Goal: Task Accomplishment & Management: Use online tool/utility

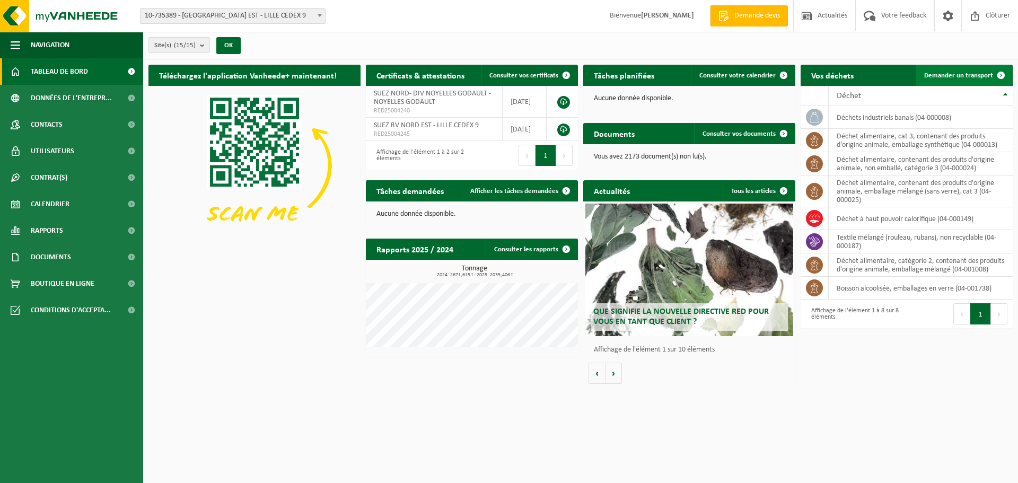
click at [950, 71] on link "Demander un transport" at bounding box center [964, 75] width 96 height 21
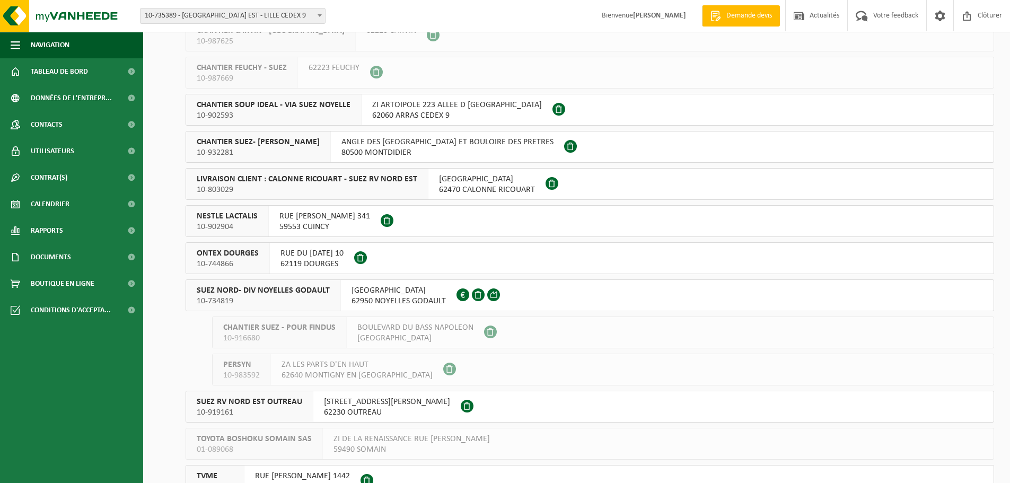
scroll to position [159, 0]
click at [541, 292] on button "SUEZ NORD- DIV NOYELLES GODAULT 10-734819 [GEOGRAPHIC_DATA] NOYELLES GODAULT FR…" at bounding box center [590, 294] width 809 height 32
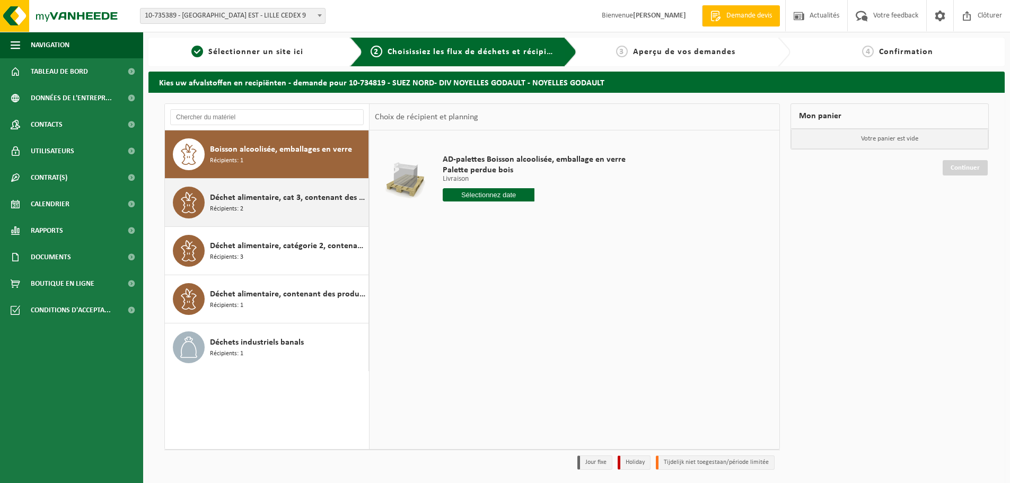
click at [321, 209] on div "Déchet alimentaire, cat 3, contenant des produits d'origine animale, emballage …" at bounding box center [288, 203] width 156 height 32
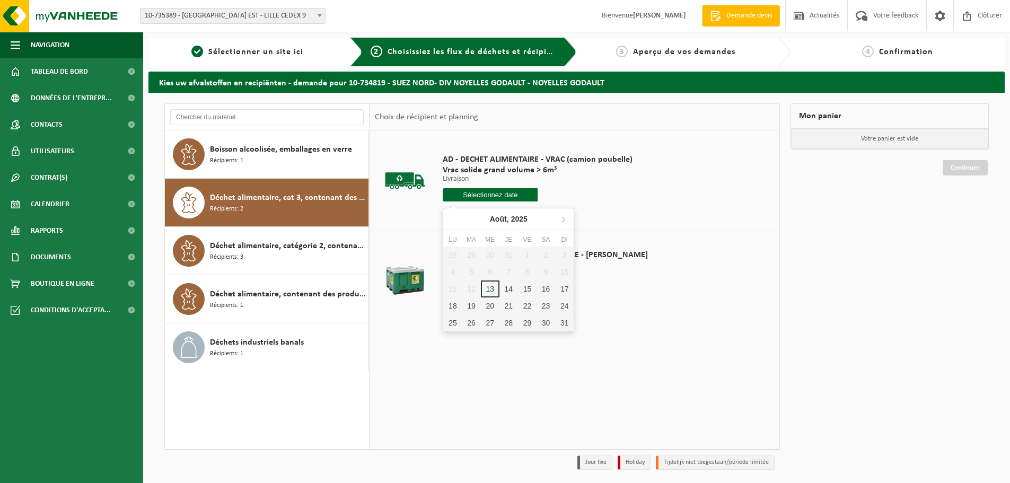
click at [466, 195] on input "text" at bounding box center [490, 194] width 95 height 13
click at [508, 289] on div "14" at bounding box center [509, 289] width 19 height 17
type input "à partir de 2025-08-14"
type input "2025-08-14"
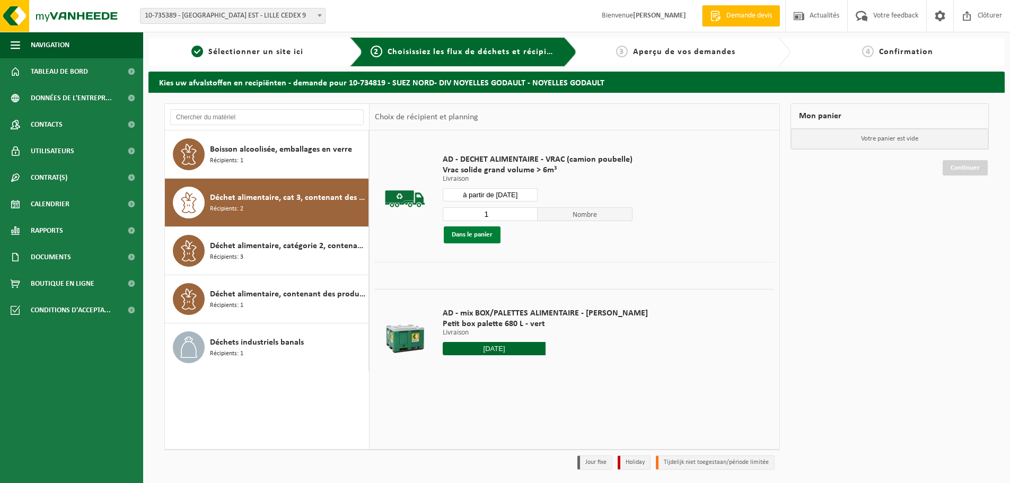
click at [480, 232] on button "Dans le panier" at bounding box center [472, 234] width 57 height 17
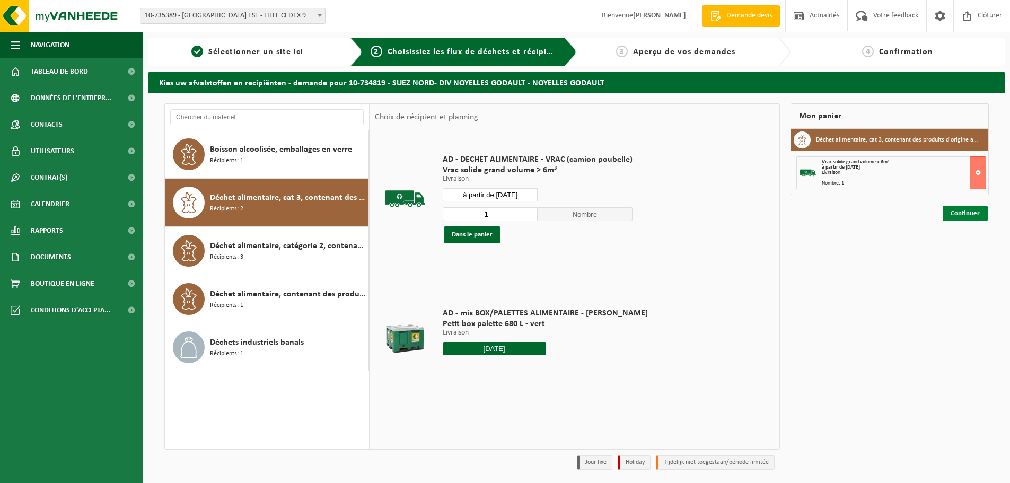
click at [954, 212] on link "Continuer" at bounding box center [965, 213] width 45 height 15
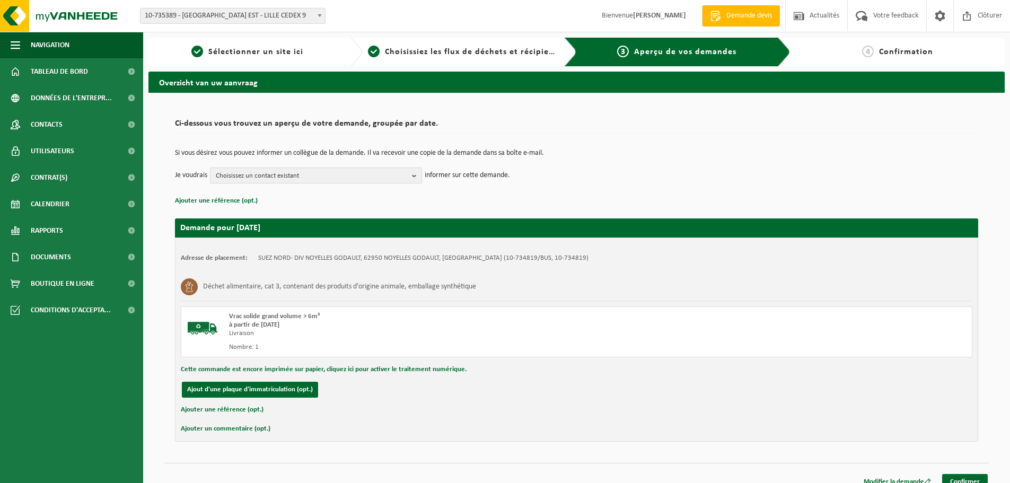
click at [369, 168] on button "Choisissez un contact existant" at bounding box center [316, 176] width 212 height 16
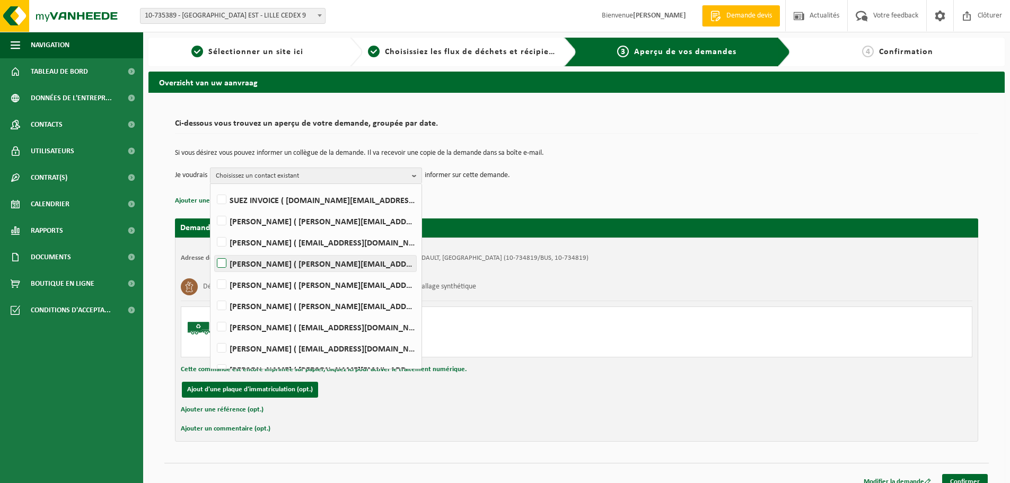
scroll to position [53, 0]
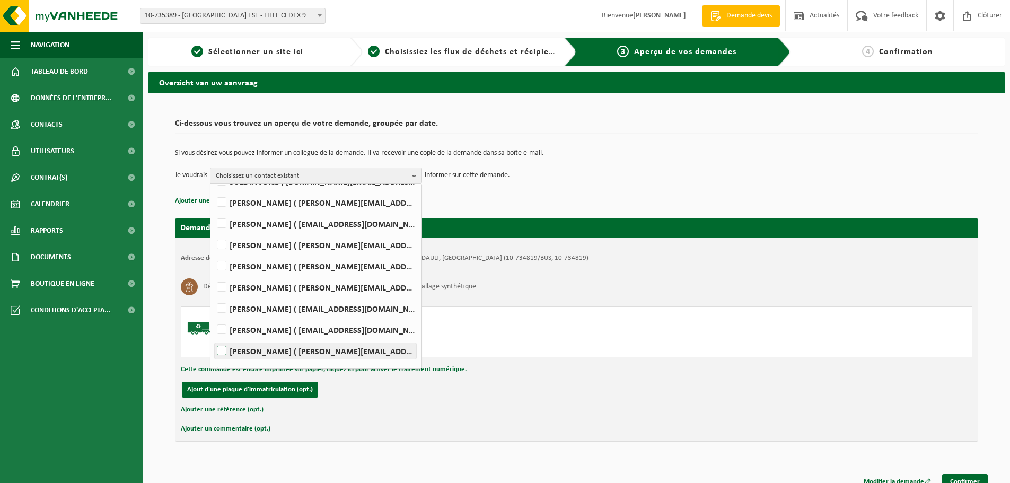
click at [330, 350] on label "Mathieu PEYRONNET ( mathieu.peyronnet@suez.com )" at bounding box center [316, 351] width 202 height 16
click at [213, 338] on input "Mathieu PEYRONNET ( mathieu.peyronnet@suez.com )" at bounding box center [213, 337] width 1 height 1
checkbox input "true"
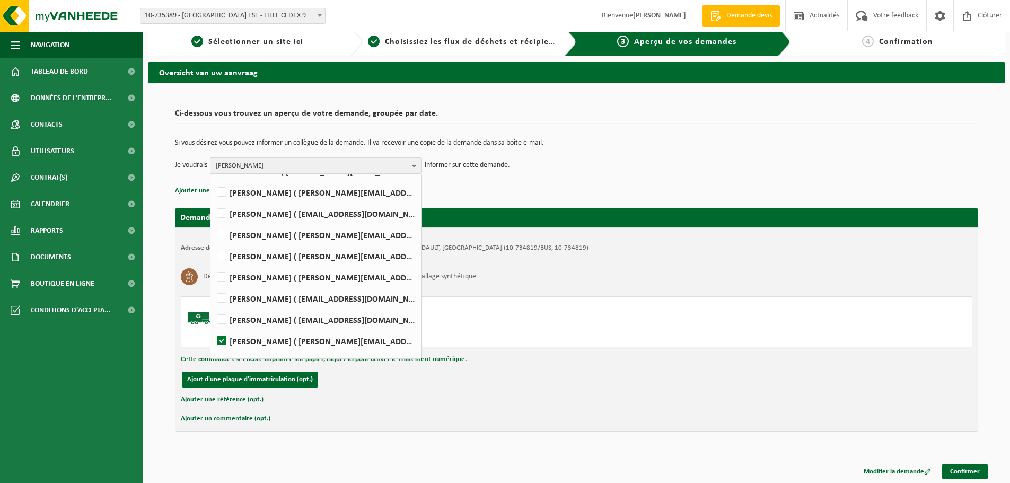
scroll to position [12, 0]
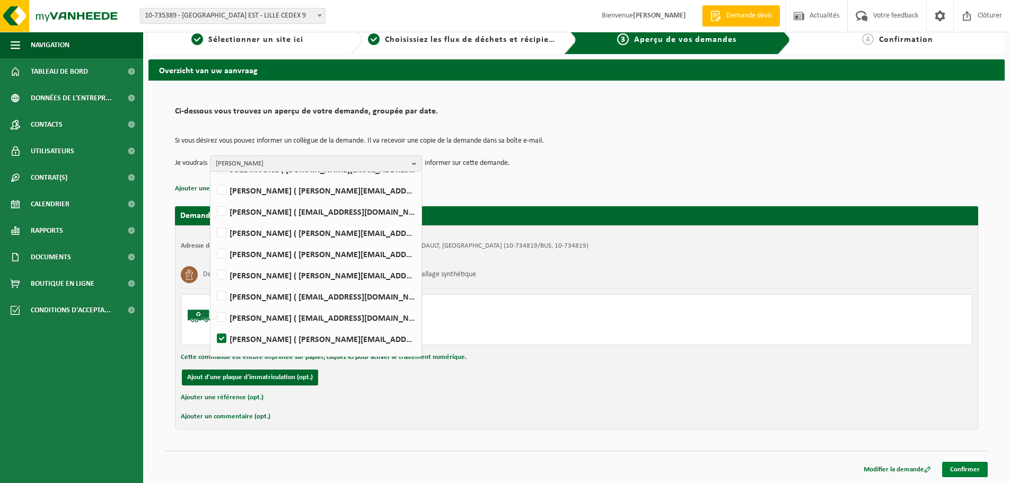
click at [963, 467] on link "Confirmer" at bounding box center [966, 469] width 46 height 15
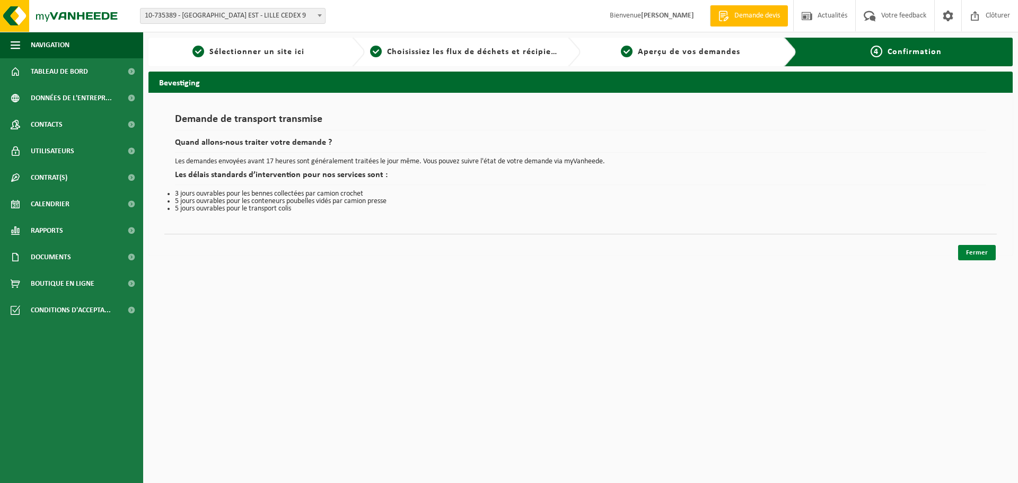
click at [974, 254] on link "Fermer" at bounding box center [977, 252] width 38 height 15
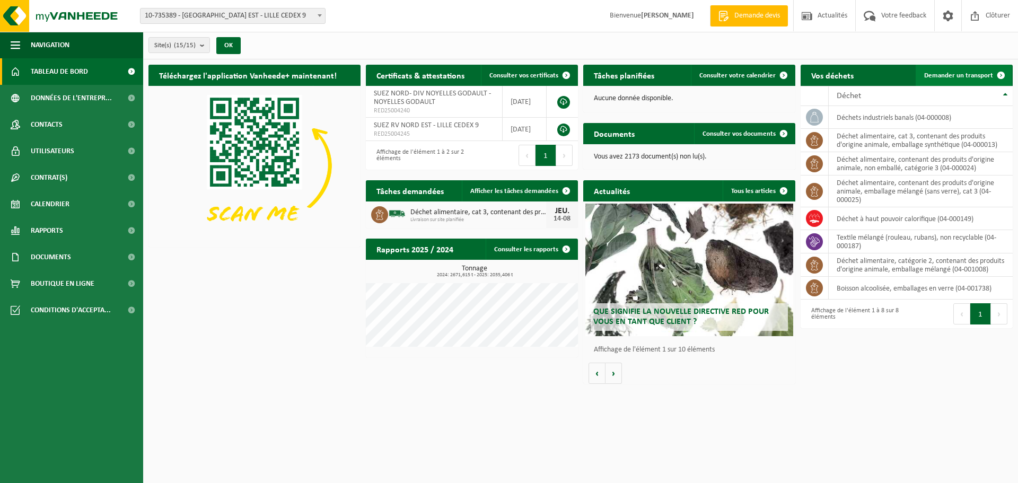
click at [949, 71] on link "Demander un transport" at bounding box center [964, 75] width 96 height 21
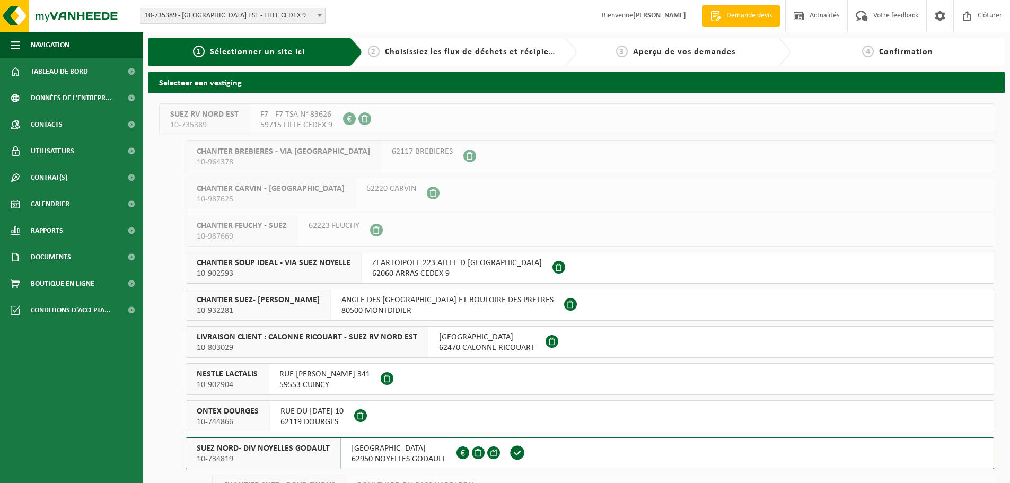
click at [563, 451] on button "SUEZ NORD- DIV NOYELLES GODAULT 10-734819 RUE MALFIDANO 62950 NOYELLES GODAULT …" at bounding box center [590, 454] width 809 height 32
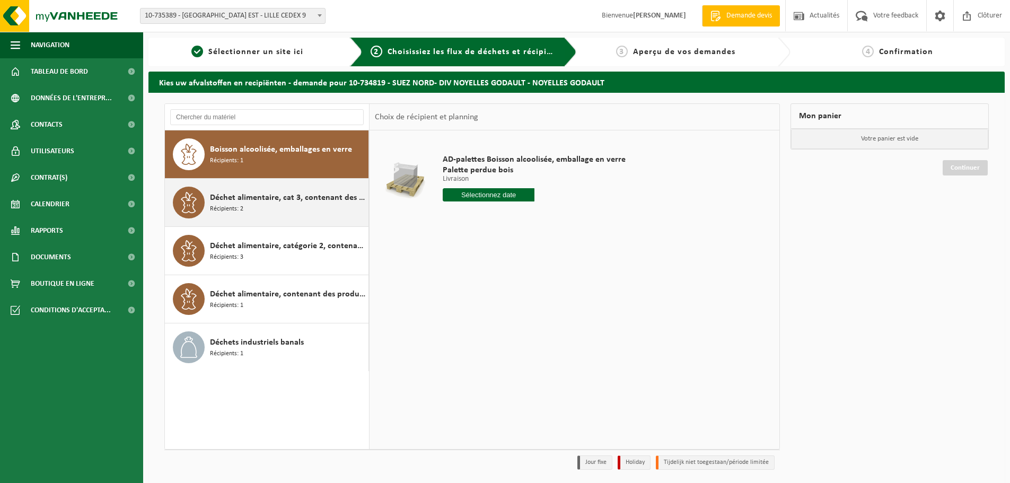
click at [319, 203] on span "Déchet alimentaire, cat 3, contenant des produits d'origine animale, emballage …" at bounding box center [288, 197] width 156 height 13
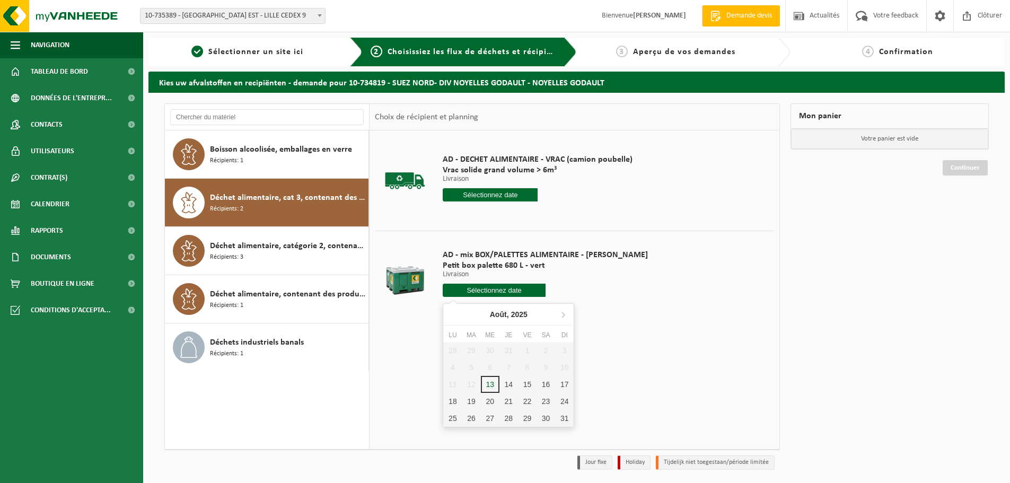
click at [476, 290] on input "text" at bounding box center [494, 290] width 103 height 13
click at [503, 387] on div "14" at bounding box center [509, 384] width 19 height 17
type input "à partir de 2025-08-14"
type input "2025-08-14"
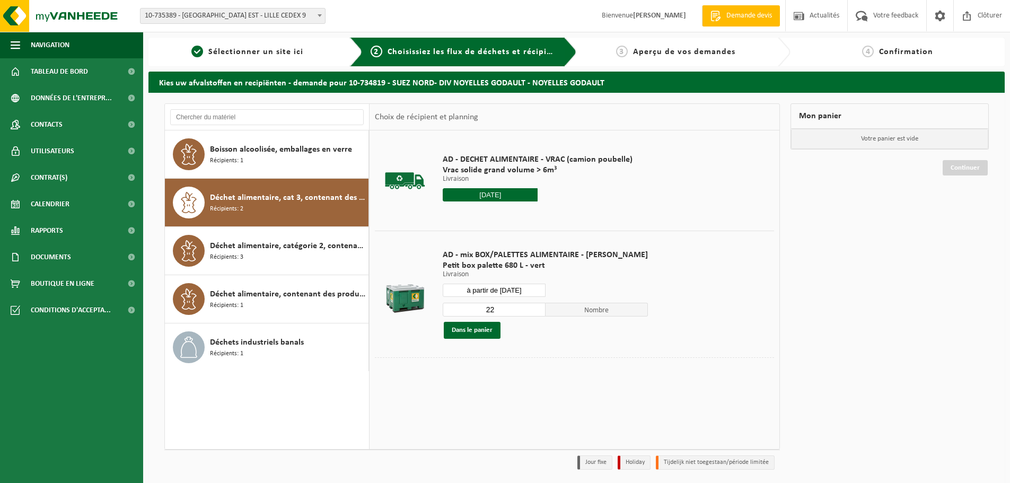
drag, startPoint x: 485, startPoint y: 309, endPoint x: 426, endPoint y: 310, distance: 58.4
click at [426, 310] on tr "AD - mix BOX/PALETTES ALIMENTAIRE - BILLY Petit box palette 680 L - vert Livrai…" at bounding box center [574, 294] width 399 height 127
type input "1"
click at [478, 334] on button "Dans le panier" at bounding box center [472, 330] width 57 height 17
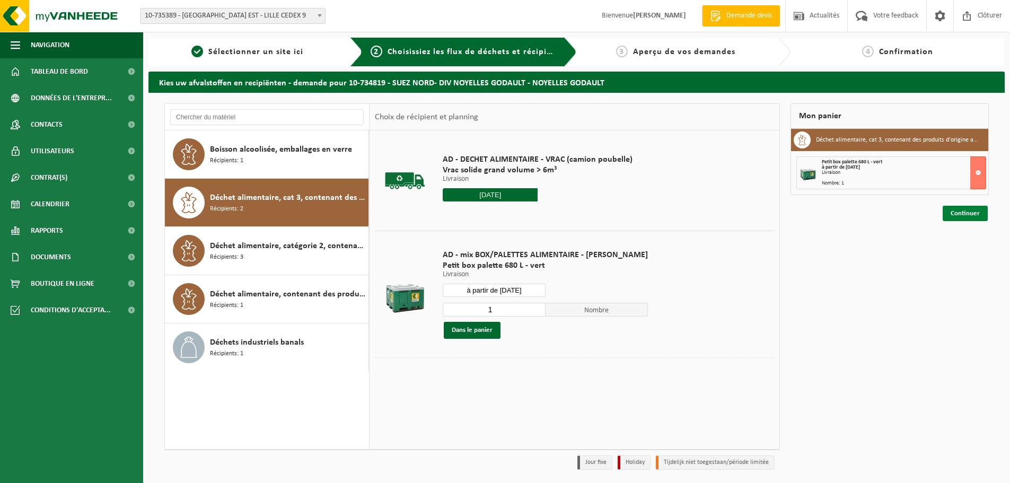
click at [953, 210] on link "Continuer" at bounding box center [965, 213] width 45 height 15
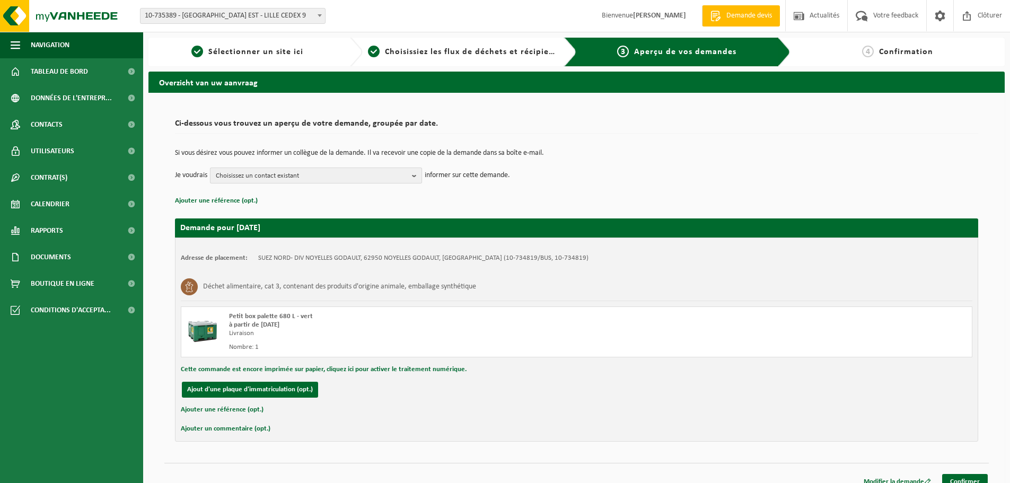
click at [396, 176] on span "Choisissez un contact existant" at bounding box center [312, 176] width 192 height 16
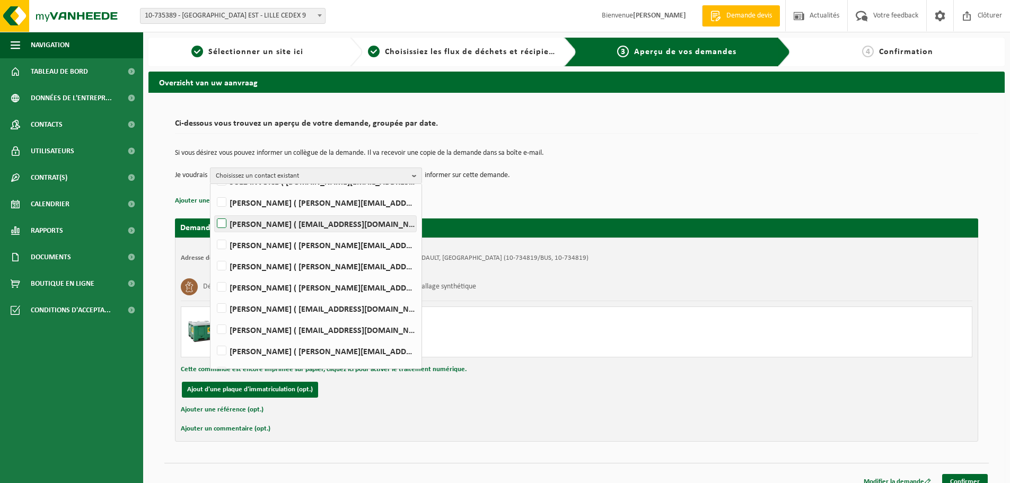
scroll to position [91, 0]
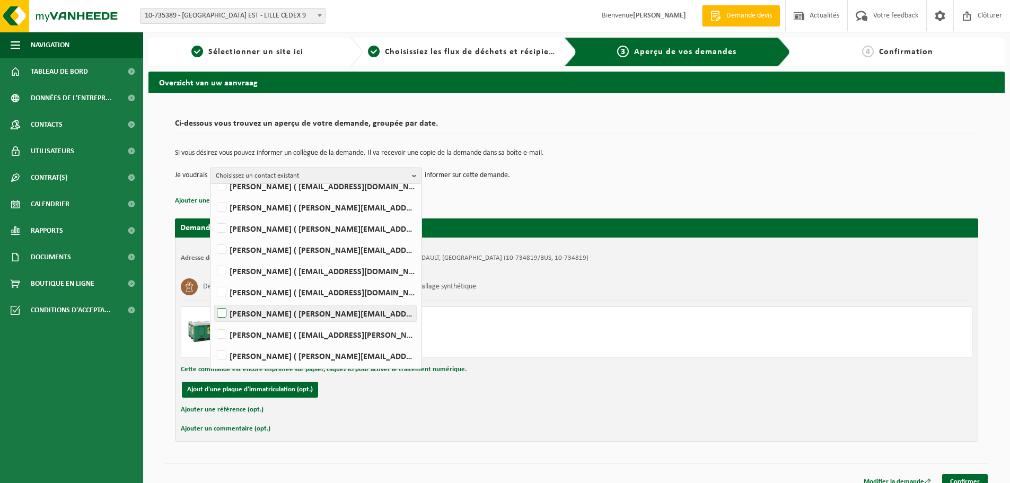
click at [334, 311] on label "Mathieu PEYRONNET ( mathieu.peyronnet@suez.com )" at bounding box center [316, 314] width 202 height 16
click at [213, 300] on input "Mathieu PEYRONNET ( mathieu.peyronnet@suez.com )" at bounding box center [213, 300] width 1 height 1
checkbox input "true"
click at [552, 284] on div "Déchet alimentaire, cat 3, contenant des produits d'origine animale, emballage …" at bounding box center [577, 287] width 792 height 28
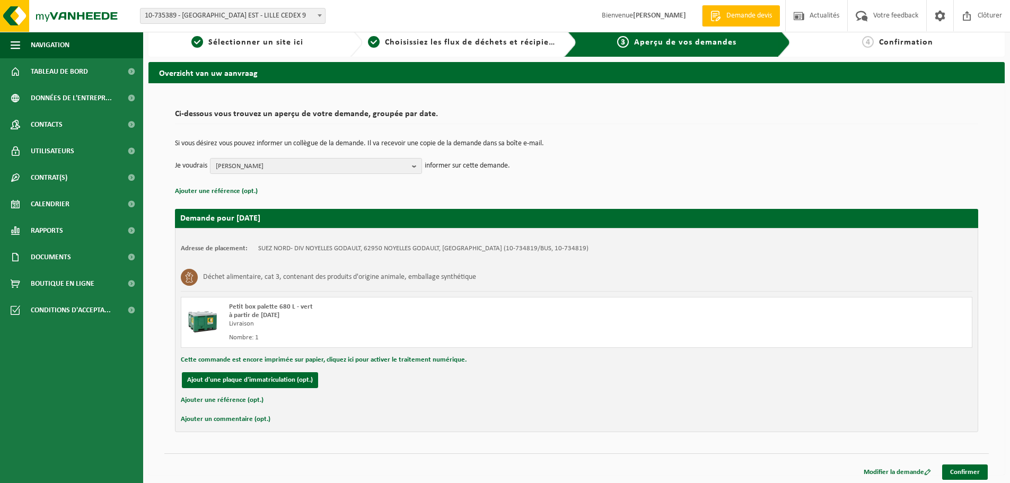
scroll to position [12, 0]
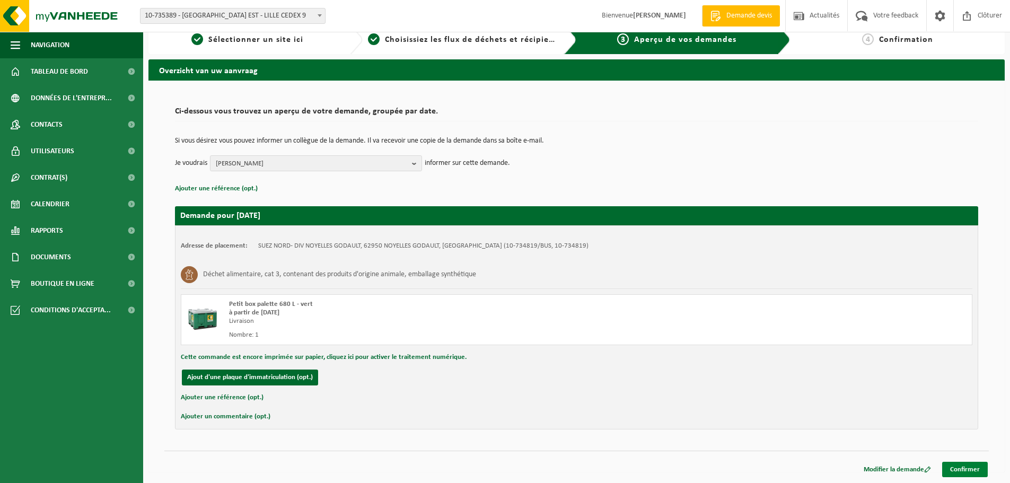
click at [963, 469] on link "Confirmer" at bounding box center [966, 469] width 46 height 15
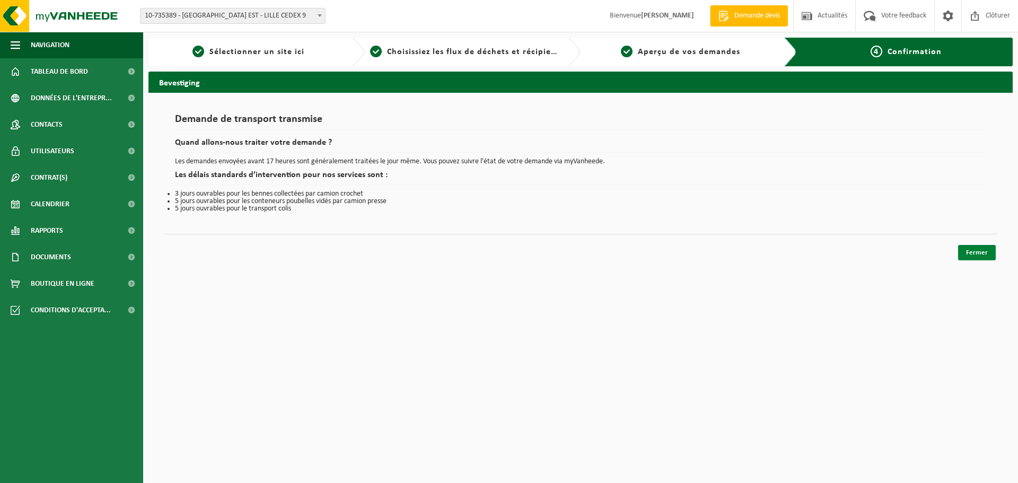
click at [972, 256] on link "Fermer" at bounding box center [977, 252] width 38 height 15
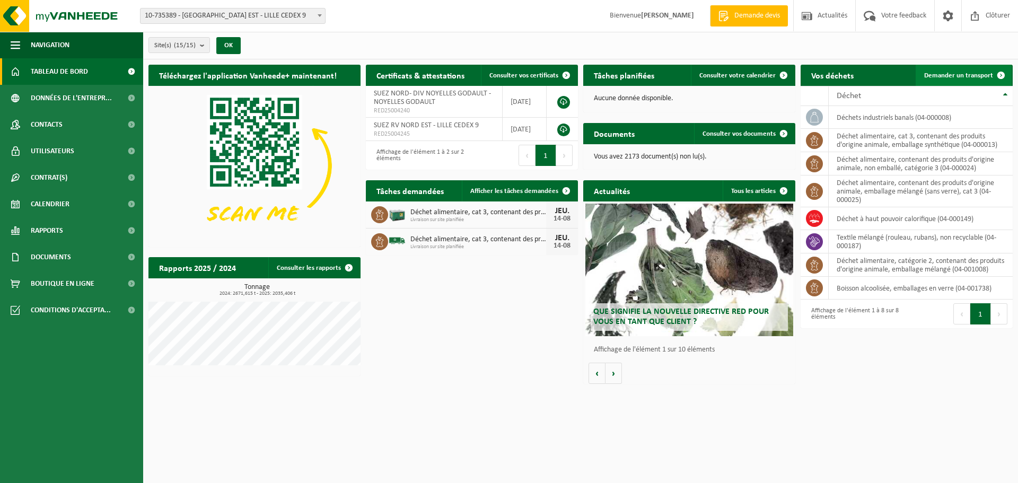
click at [943, 72] on span "Demander un transport" at bounding box center [959, 75] width 69 height 7
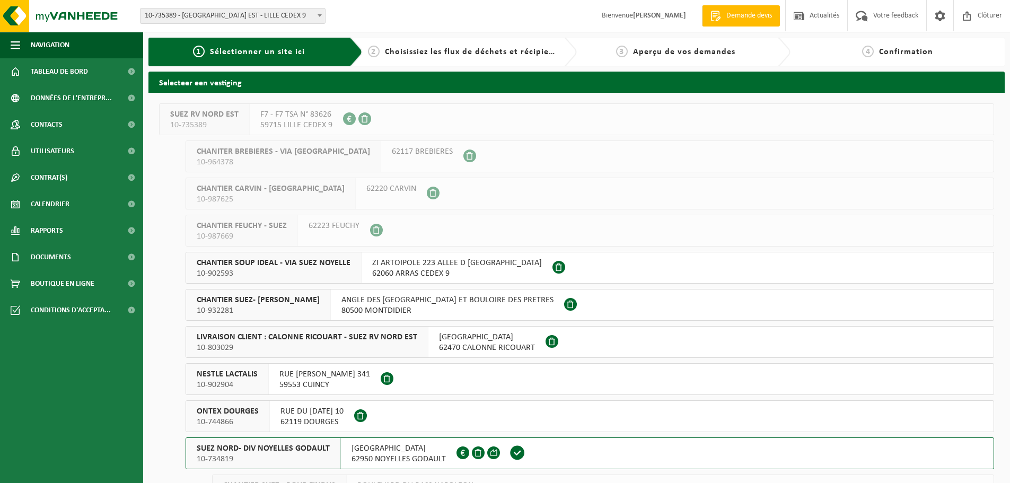
click at [541, 455] on button "SUEZ NORD- DIV NOYELLES GODAULT 10-734819 [GEOGRAPHIC_DATA] NOYELLES GODAULT FR…" at bounding box center [590, 454] width 809 height 32
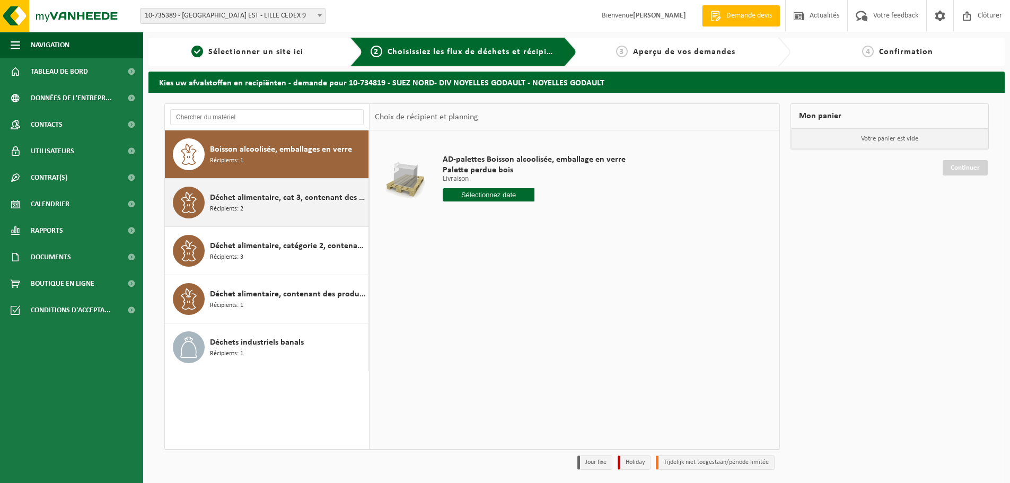
click at [238, 185] on div "Déchet alimentaire, cat 3, contenant des produits d'origine animale, emballage …" at bounding box center [267, 203] width 204 height 48
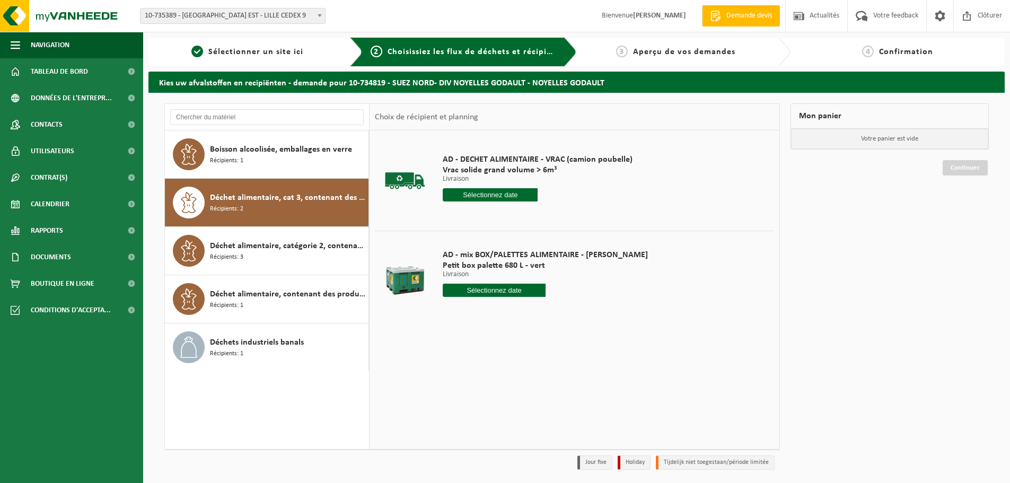
click at [467, 292] on input "text" at bounding box center [494, 290] width 103 height 13
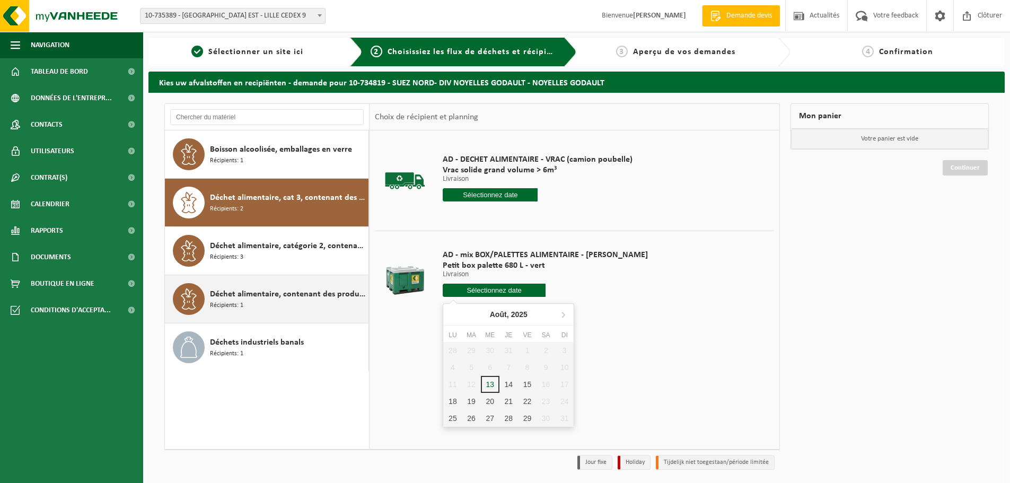
click at [318, 298] on span "Déchet alimentaire, contenant des produits d'origine animale, non emballé, caté…" at bounding box center [288, 294] width 156 height 13
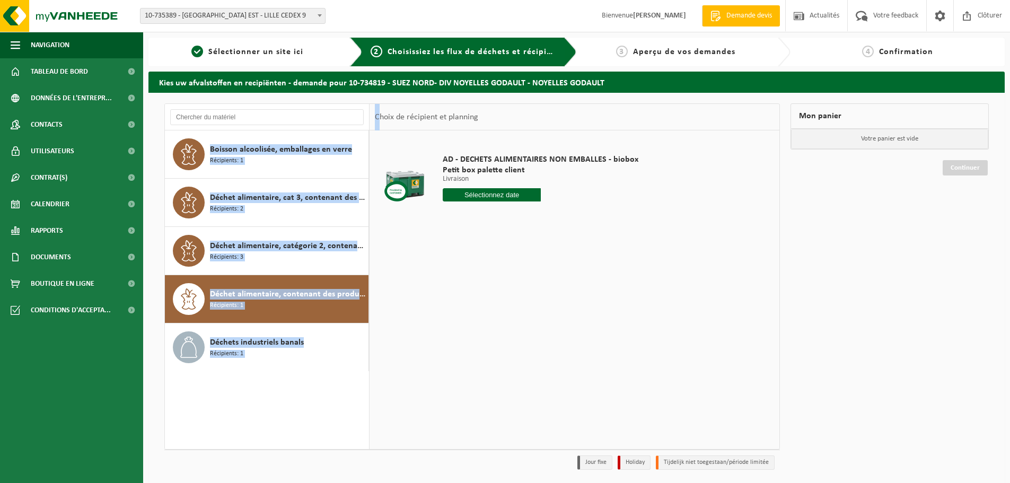
drag, startPoint x: 369, startPoint y: 123, endPoint x: 378, endPoint y: 121, distance: 8.6
click at [378, 121] on div "Boisson alcoolisée, emballages en verre Récipients: 1 Déchet alimentaire, cat 3…" at bounding box center [472, 276] width 616 height 346
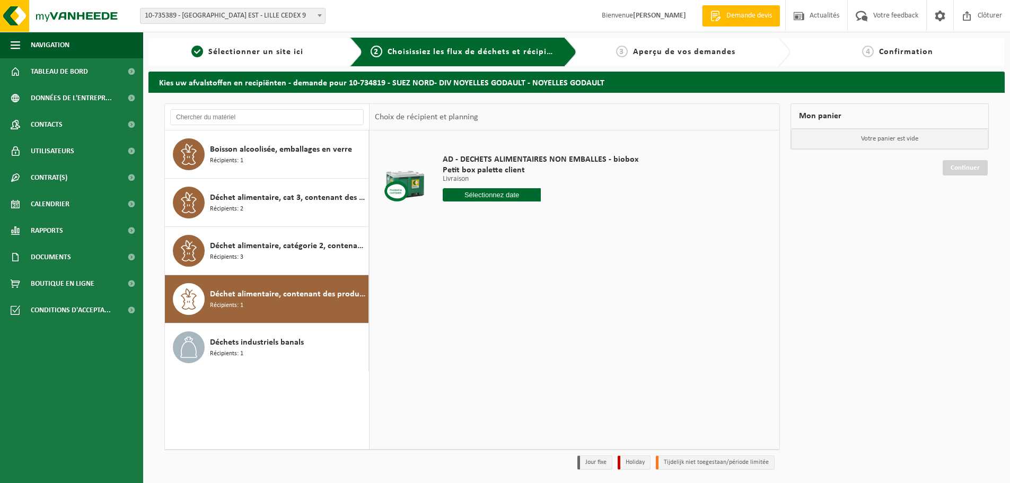
click at [452, 253] on div "AD - DECHETS ALIMENTAIRES NON EMBALLES - biobox Petit box palette client Livrai…" at bounding box center [575, 289] width 410 height 318
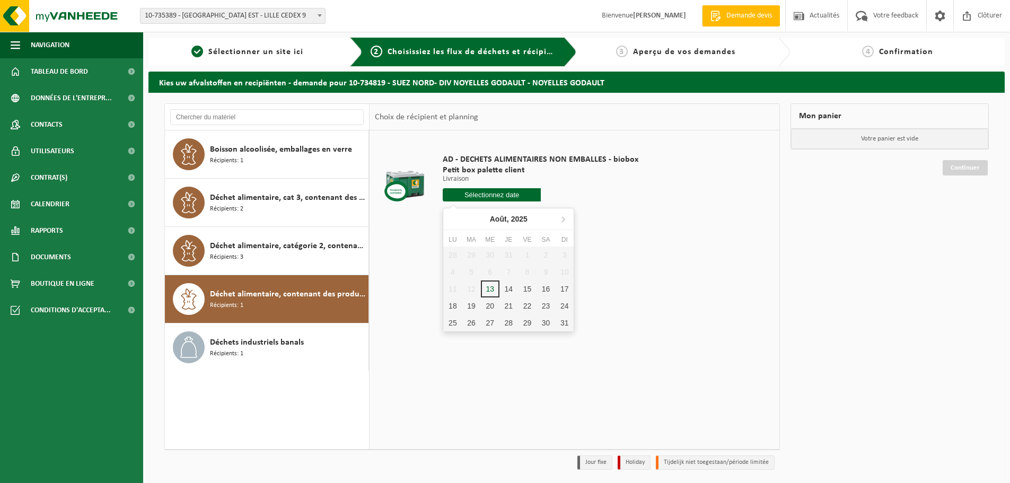
click at [475, 189] on input "text" at bounding box center [492, 194] width 98 height 13
click at [503, 287] on div "14" at bounding box center [509, 289] width 19 height 17
type input "à partir de 2025-08-14"
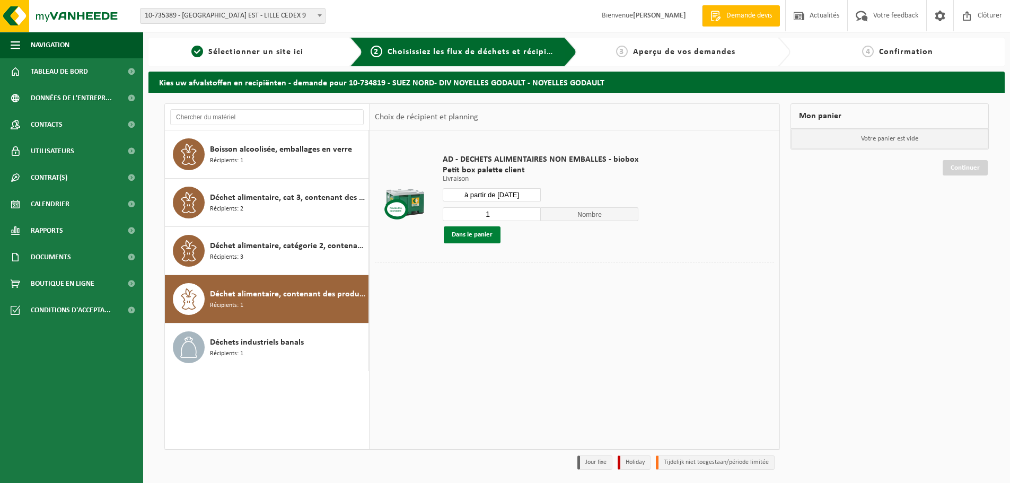
click at [477, 233] on button "Dans le panier" at bounding box center [472, 234] width 57 height 17
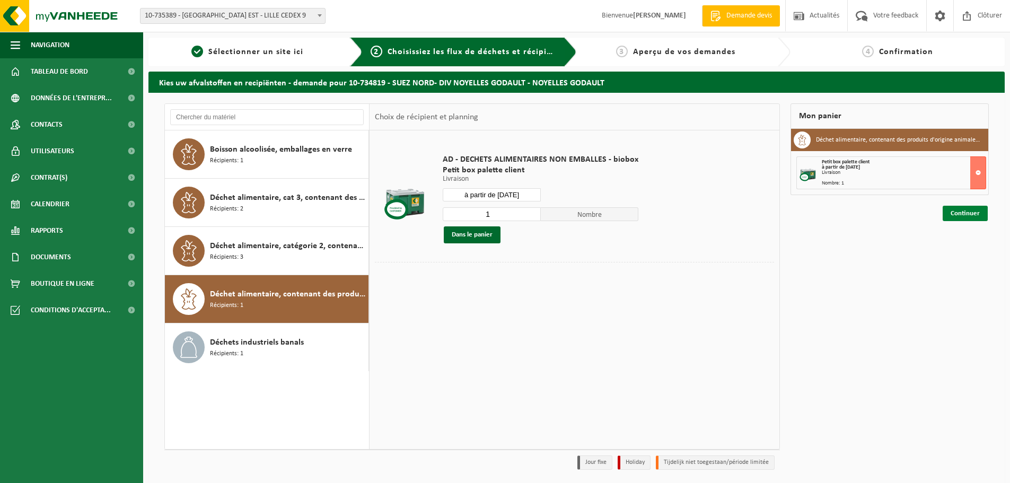
click at [955, 212] on link "Continuer" at bounding box center [965, 213] width 45 height 15
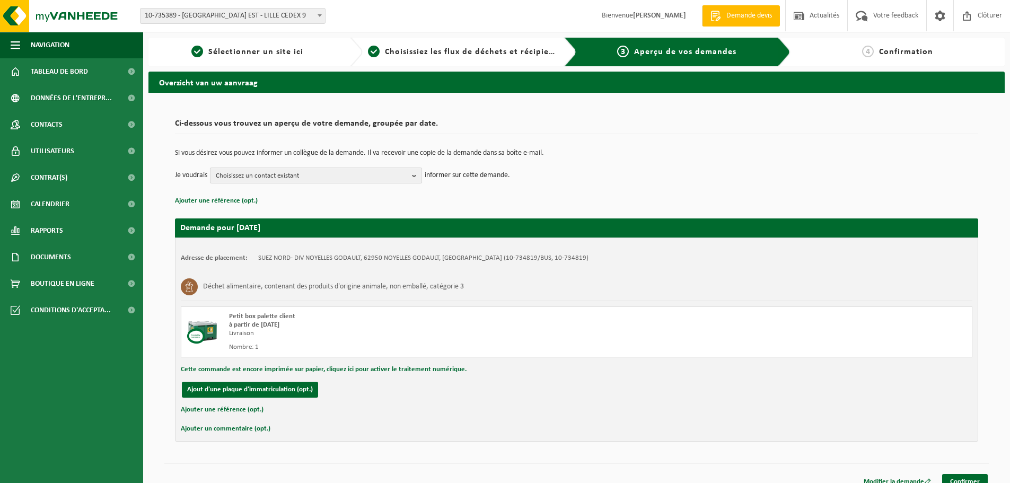
click at [360, 180] on span "Choisissez un contact existant" at bounding box center [312, 176] width 192 height 16
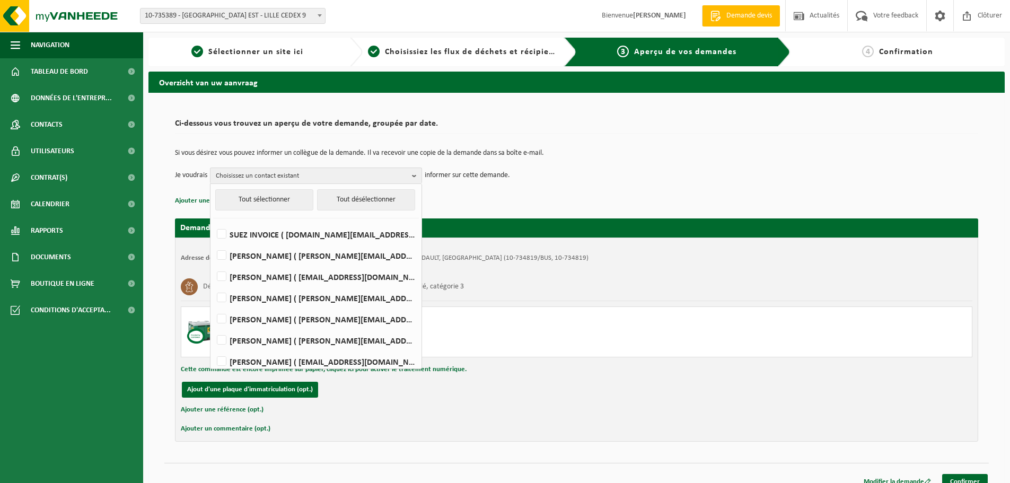
click at [484, 186] on div "Si vous désirez vous pouvez informer un collègue de la demande. Il va recevoir …" at bounding box center [577, 166] width 804 height 55
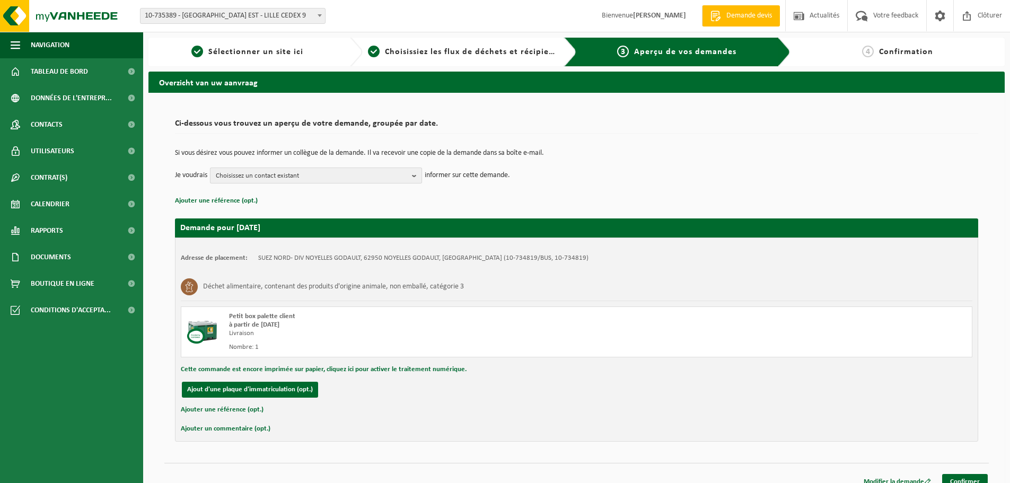
click at [334, 175] on span "Choisissez un contact existant" at bounding box center [312, 176] width 192 height 16
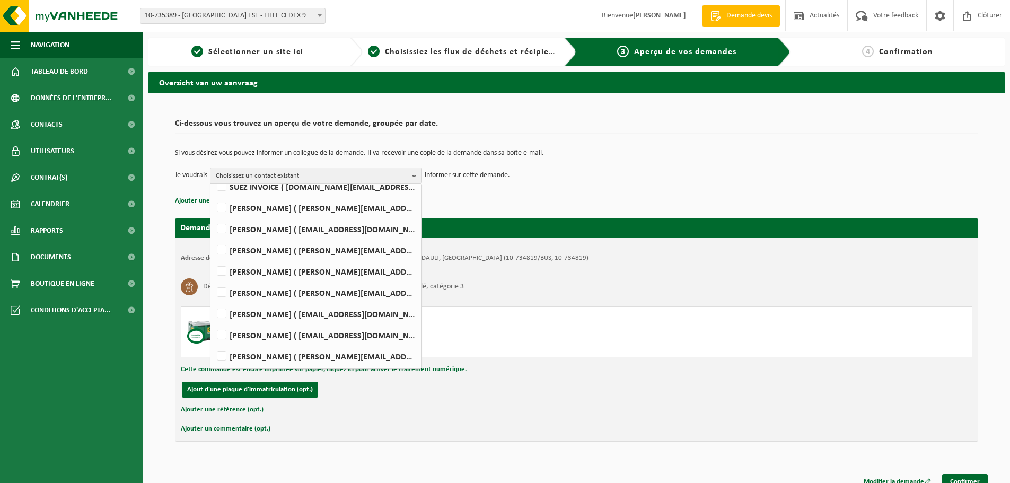
scroll to position [91, 0]
click at [278, 316] on label "[PERSON_NAME] ( [PERSON_NAME][EMAIL_ADDRESS][DOMAIN_NAME] )" at bounding box center [316, 314] width 202 height 16
click at [213, 300] on input "[PERSON_NAME] ( [PERSON_NAME][EMAIL_ADDRESS][DOMAIN_NAME] )" at bounding box center [213, 300] width 1 height 1
checkbox input "true"
click at [969, 480] on link "Confirmer" at bounding box center [966, 481] width 46 height 15
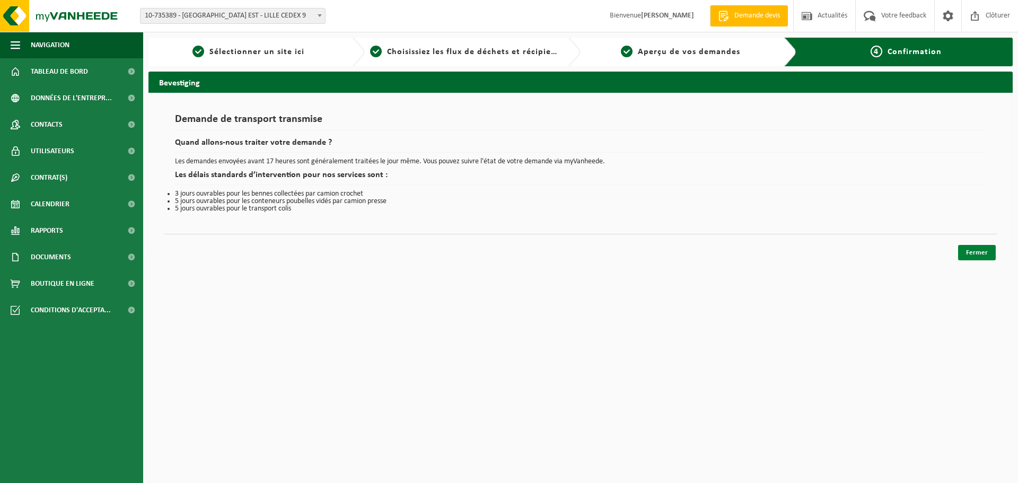
click at [964, 252] on link "Fermer" at bounding box center [977, 252] width 38 height 15
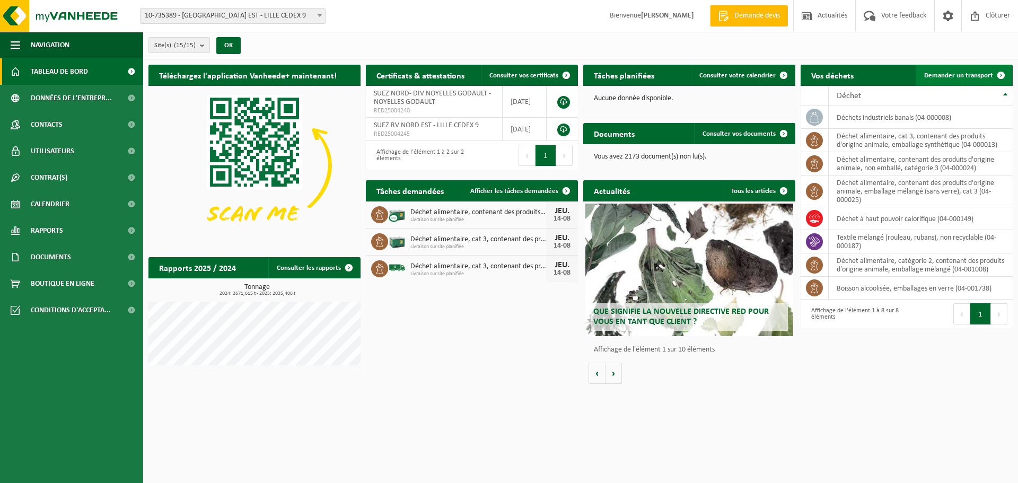
click at [931, 73] on span "Demander un transport" at bounding box center [959, 75] width 69 height 7
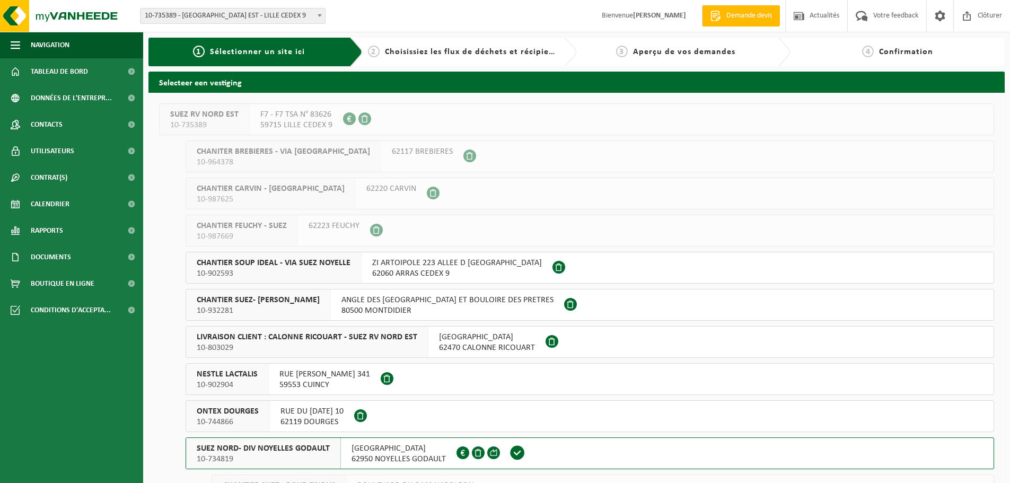
click at [522, 451] on span at bounding box center [518, 453] width 30 height 31
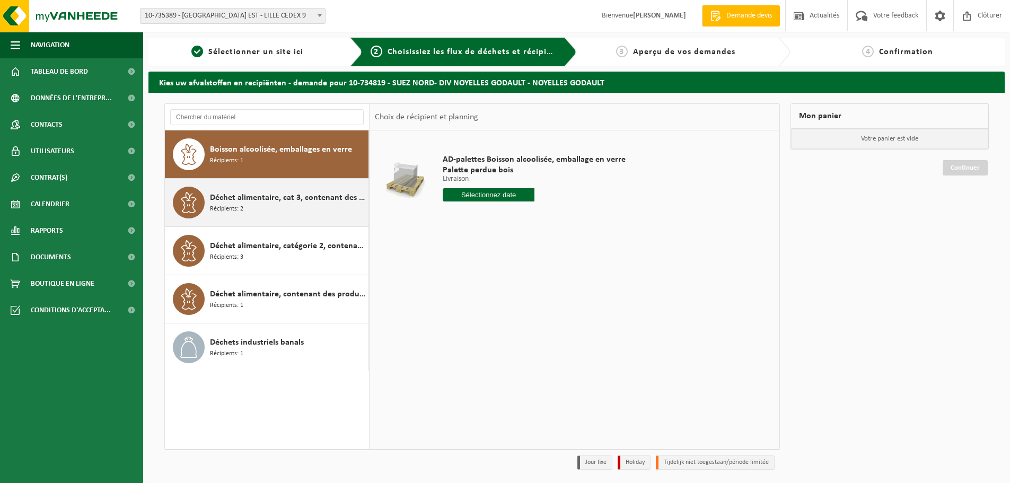
click at [265, 203] on span "Déchet alimentaire, cat 3, contenant des produits d'origine animale, emballage …" at bounding box center [288, 197] width 156 height 13
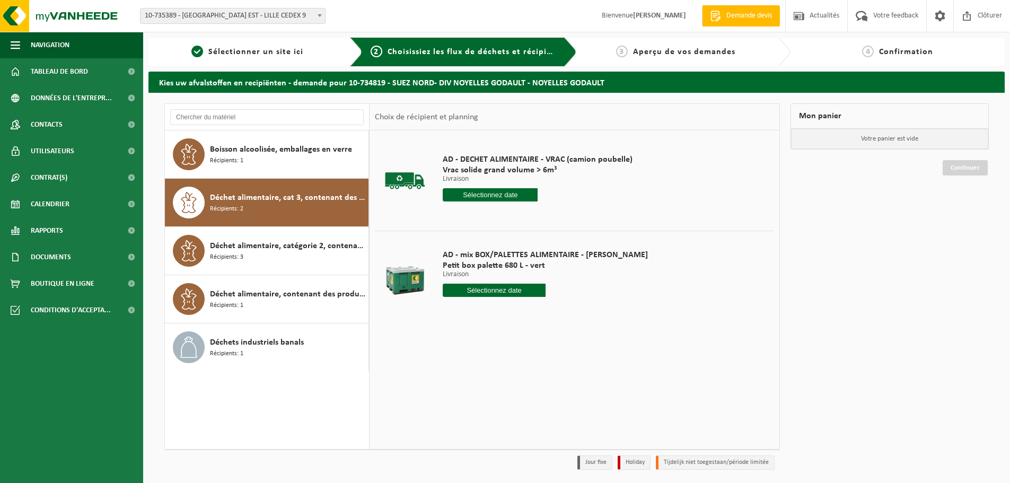
click at [472, 294] on input "text" at bounding box center [494, 290] width 103 height 13
click at [503, 380] on div "14" at bounding box center [509, 384] width 19 height 17
type input "à partir de [DATE]"
type input "2025-08-14"
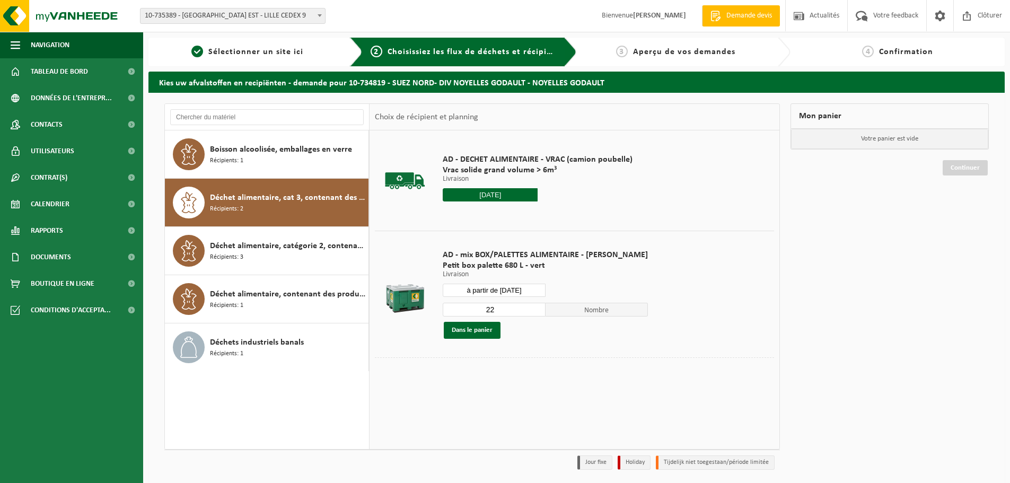
drag, startPoint x: 493, startPoint y: 312, endPoint x: 411, endPoint y: 312, distance: 82.2
click at [411, 312] on tr "AD - mix BOX/PALETTES ALIMENTAIRE - BILLY Petit box palette 680 L - vert Livrai…" at bounding box center [574, 294] width 399 height 127
type input "1"
click at [474, 326] on button "Dans le panier" at bounding box center [472, 330] width 57 height 17
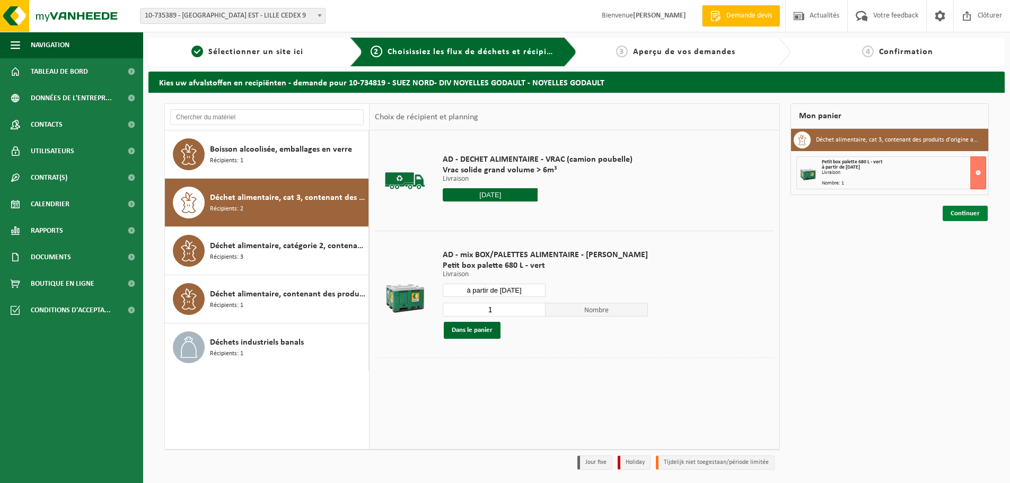
click at [952, 209] on link "Continuer" at bounding box center [965, 213] width 45 height 15
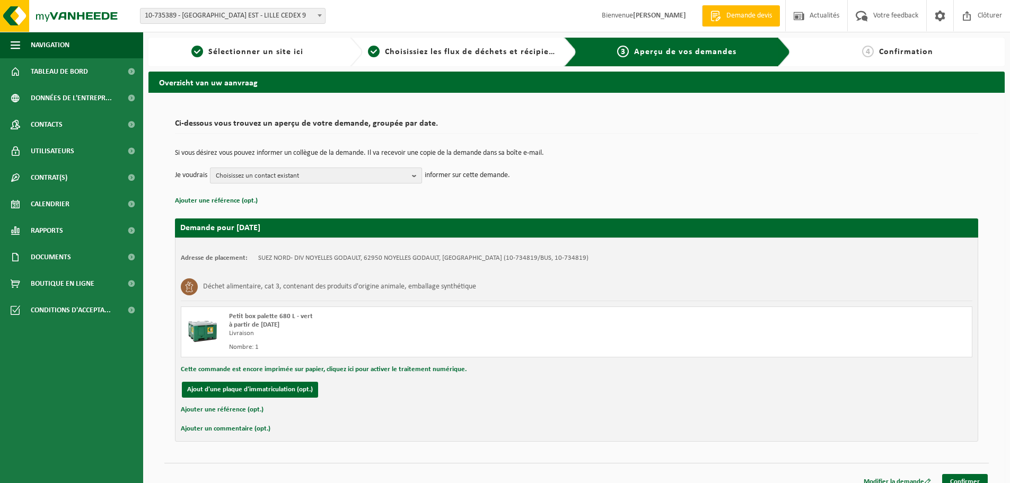
click at [370, 179] on span "Choisissez un contact existant" at bounding box center [312, 176] width 192 height 16
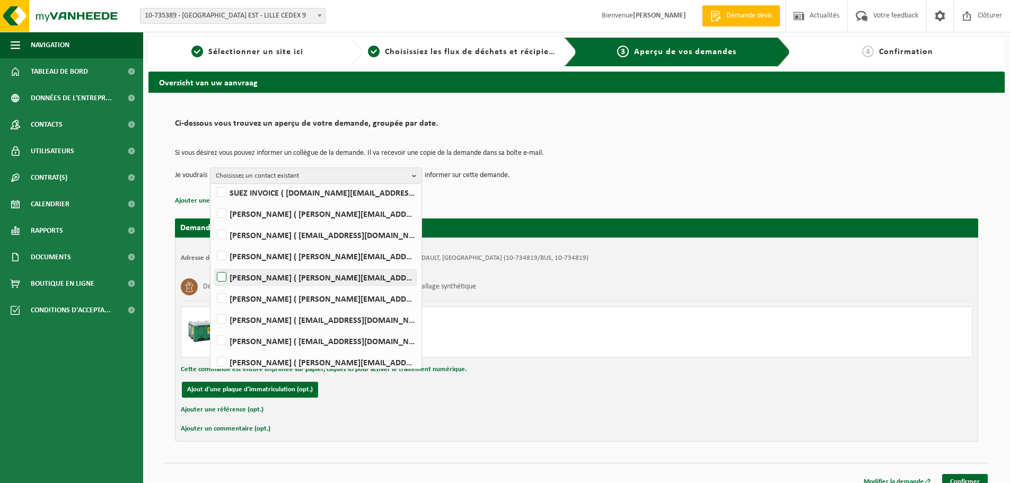
scroll to position [91, 0]
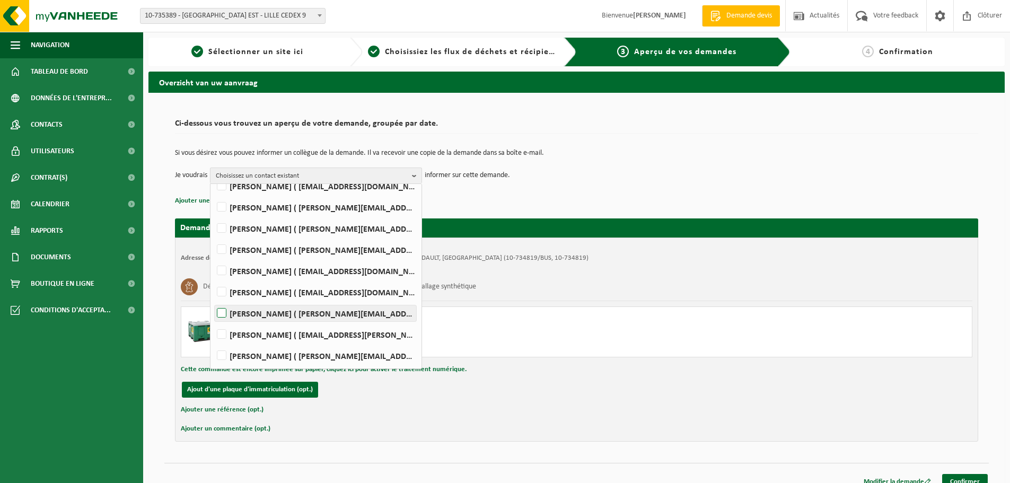
click at [292, 317] on label "[PERSON_NAME] ( [PERSON_NAME][EMAIL_ADDRESS][DOMAIN_NAME] )" at bounding box center [316, 314] width 202 height 16
click at [213, 300] on input "[PERSON_NAME] ( [PERSON_NAME][EMAIL_ADDRESS][DOMAIN_NAME] )" at bounding box center [213, 300] width 1 height 1
checkbox input "true"
click at [948, 480] on link "Confirmer" at bounding box center [966, 481] width 46 height 15
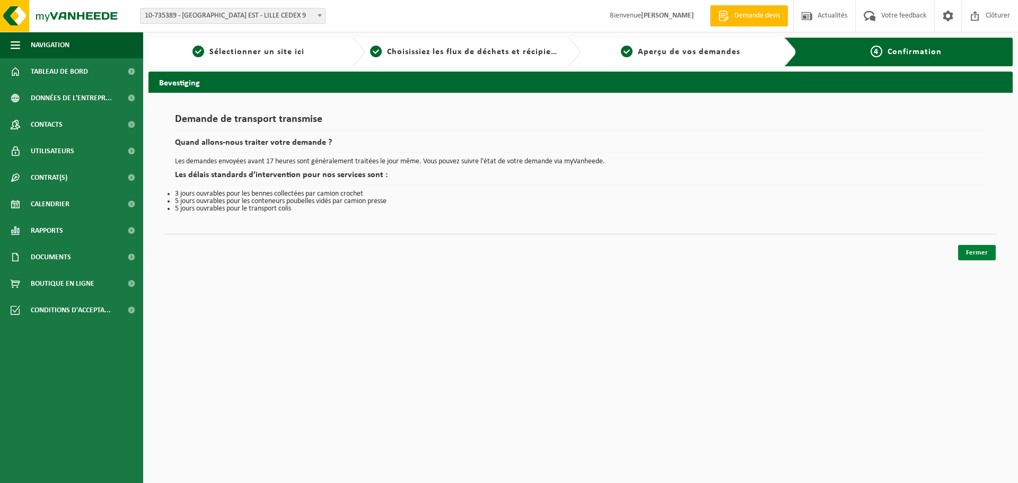
click at [978, 254] on link "Fermer" at bounding box center [977, 252] width 38 height 15
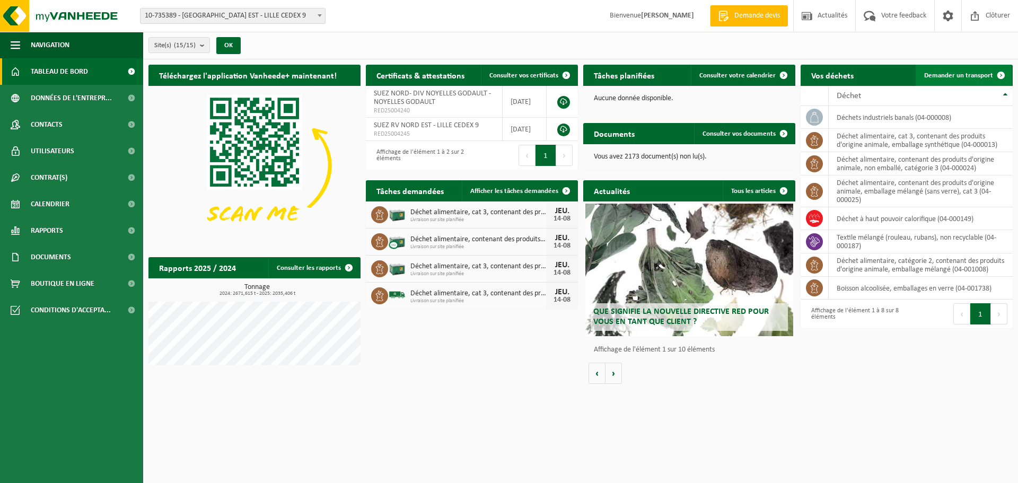
click at [970, 77] on span "Demander un transport" at bounding box center [959, 75] width 69 height 7
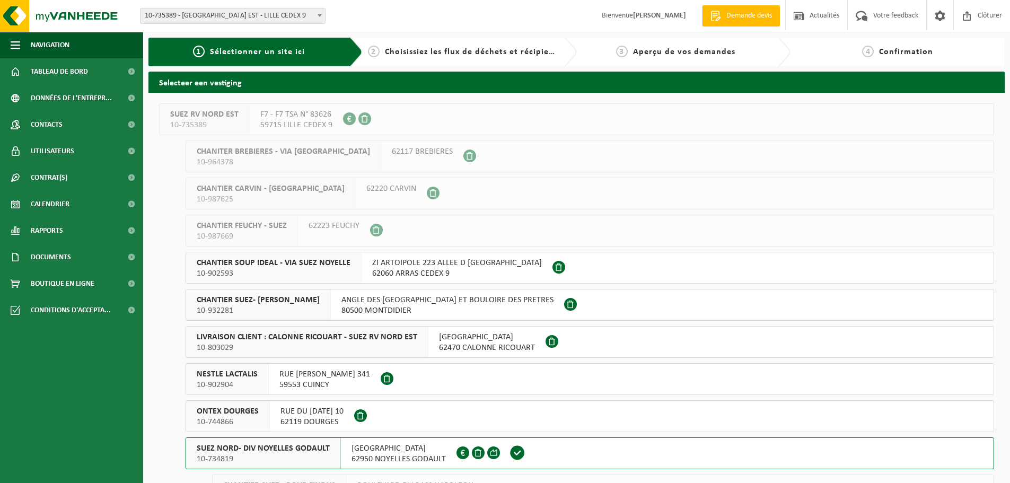
click at [545, 452] on button "SUEZ NORD- DIV NOYELLES GODAULT 10-734819 RUE MALFIDANO 62950 NOYELLES GODAULT …" at bounding box center [590, 454] width 809 height 32
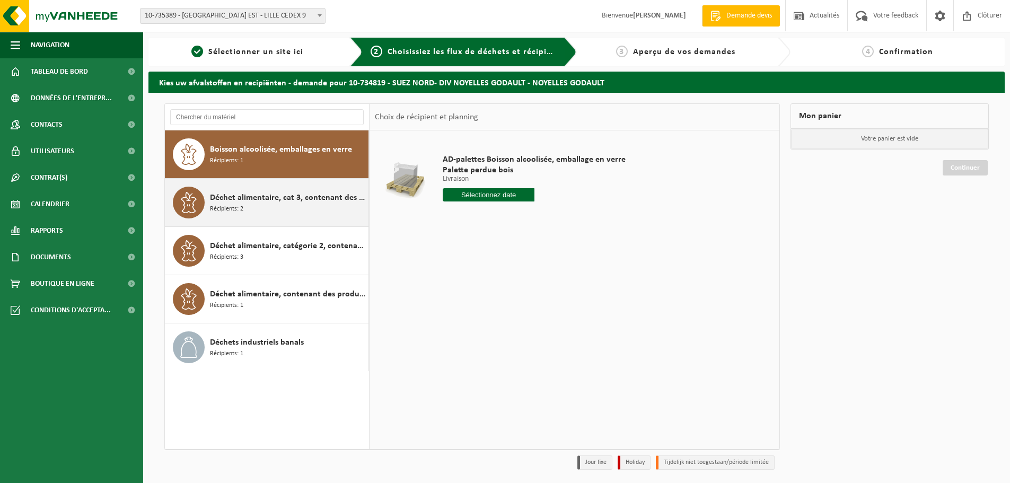
click at [299, 208] on div "Déchet alimentaire, cat 3, contenant des produits d'origine animale, emballage …" at bounding box center [288, 203] width 156 height 32
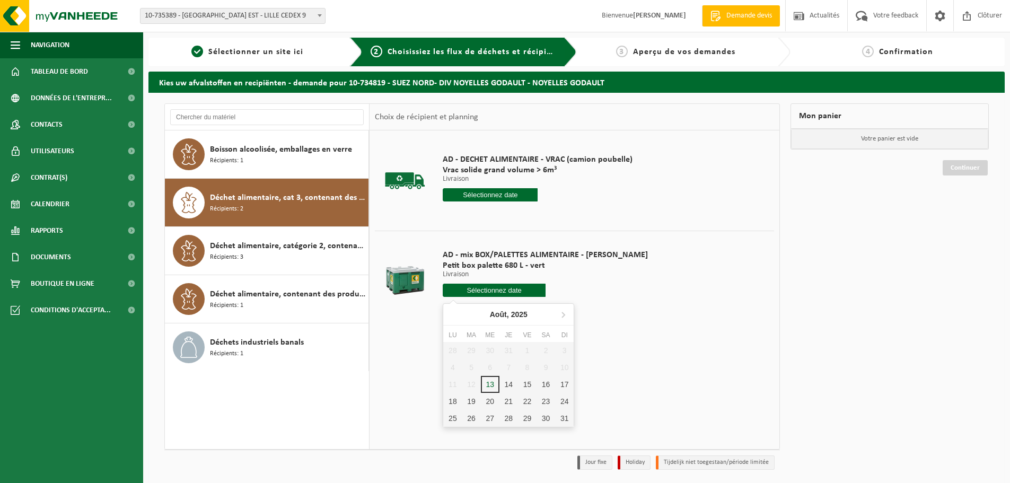
click at [466, 291] on input "text" at bounding box center [494, 290] width 103 height 13
click at [506, 382] on div "14" at bounding box center [509, 384] width 19 height 17
type input "à partir de 2025-08-14"
type input "2025-08-14"
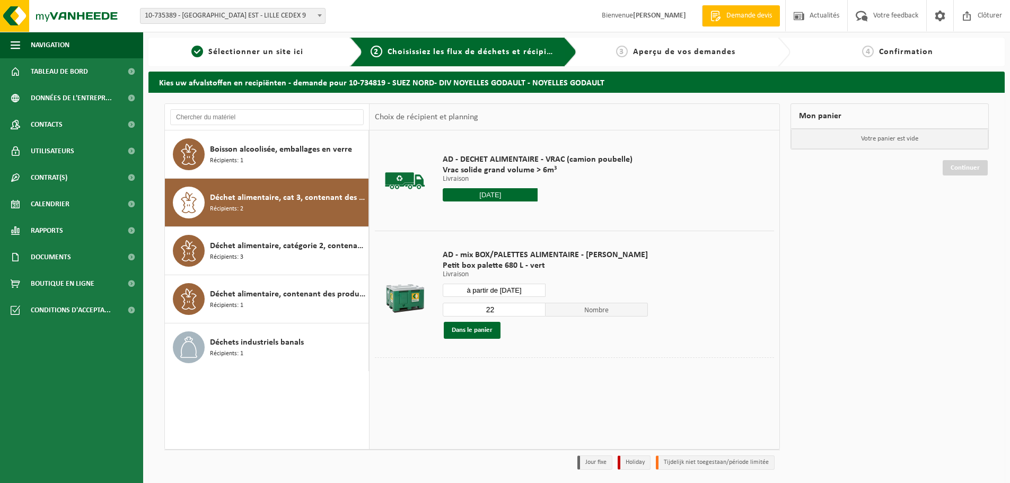
drag, startPoint x: 489, startPoint y: 313, endPoint x: 419, endPoint y: 305, distance: 69.9
click at [419, 305] on tr "AD - mix BOX/PALETTES ALIMENTAIRE - BILLY Petit box palette 680 L - vert Livrai…" at bounding box center [574, 294] width 399 height 127
type input "1"
click at [491, 333] on button "Dans le panier" at bounding box center [472, 330] width 57 height 17
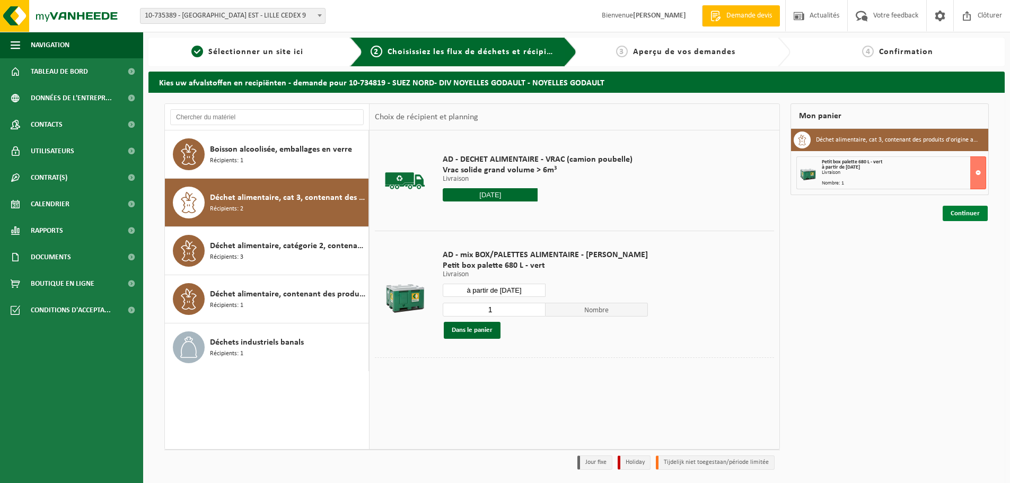
click at [953, 209] on link "Continuer" at bounding box center [965, 213] width 45 height 15
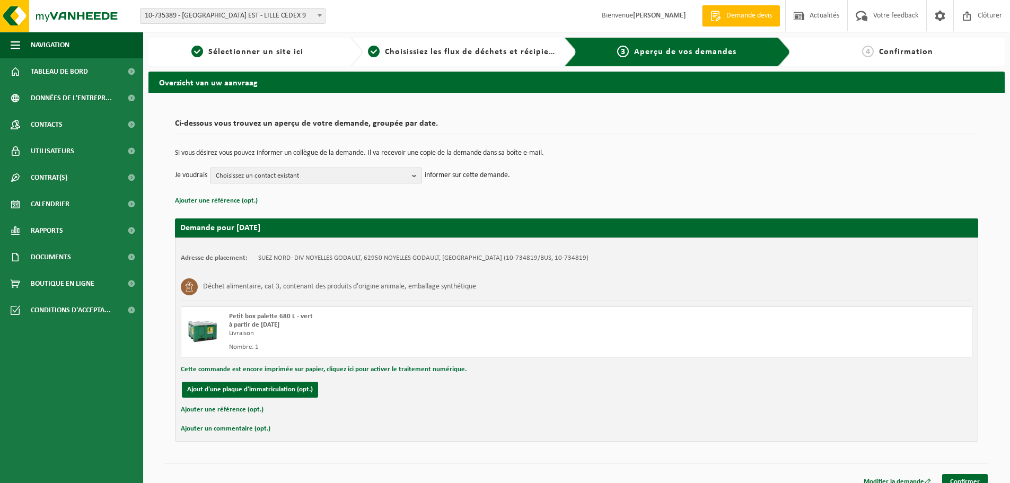
click at [345, 176] on span "Choisissez un contact existant" at bounding box center [312, 176] width 192 height 16
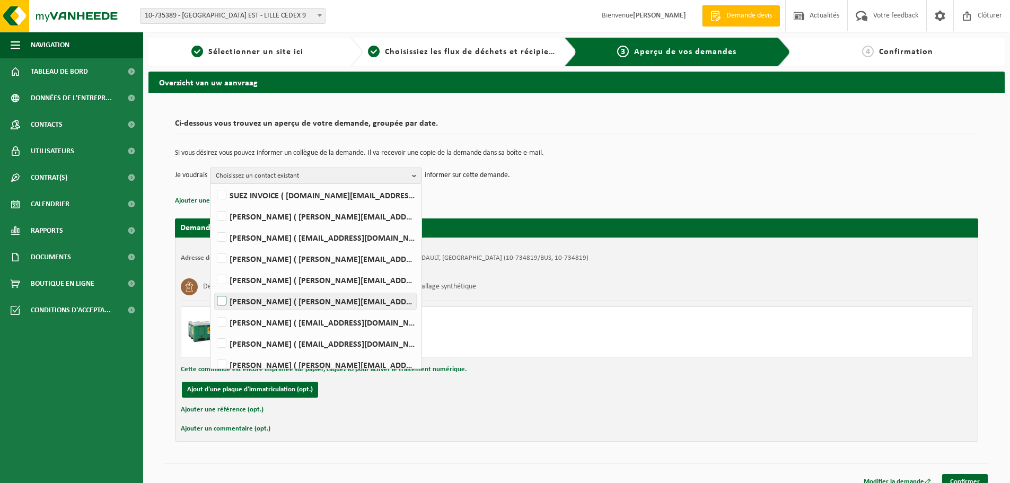
scroll to position [91, 0]
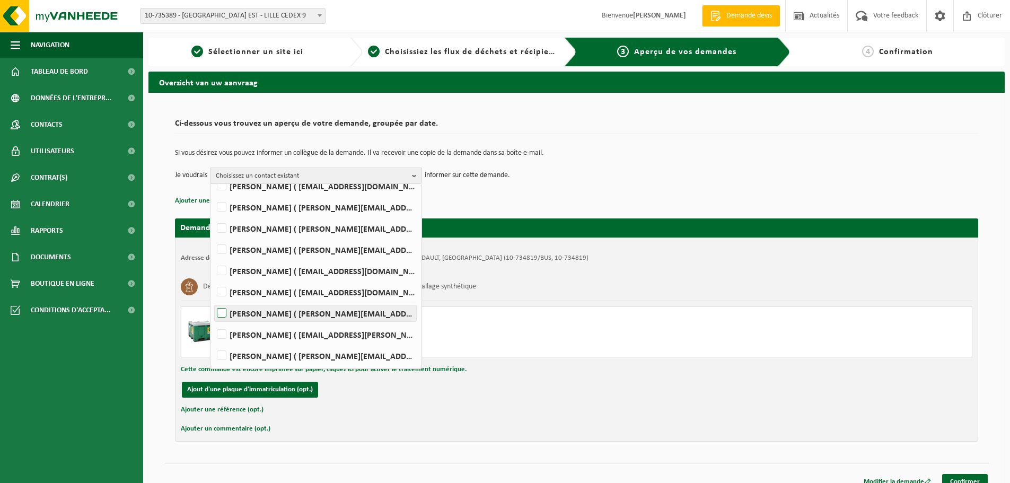
click at [307, 312] on label "Mathieu PEYRONNET ( mathieu.peyronnet@suez.com )" at bounding box center [316, 314] width 202 height 16
click at [213, 300] on input "Mathieu PEYRONNET ( mathieu.peyronnet@suez.com )" at bounding box center [213, 300] width 1 height 1
checkbox input "true"
click at [952, 477] on link "Confirmer" at bounding box center [966, 481] width 46 height 15
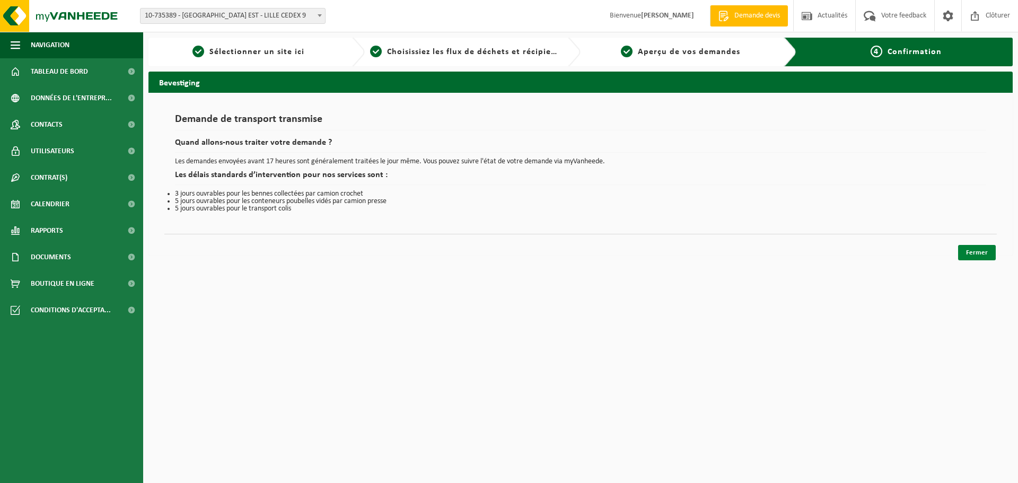
click at [972, 252] on link "Fermer" at bounding box center [977, 252] width 38 height 15
